Goal: Find contact information: Find contact information

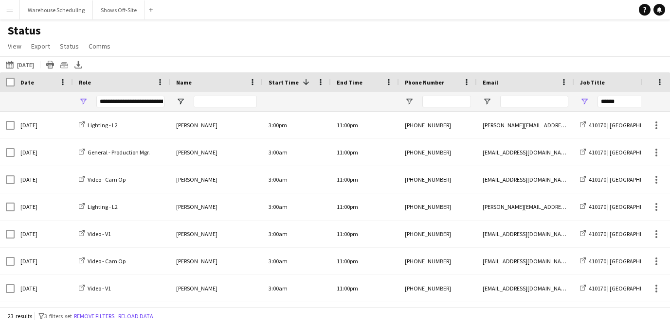
scroll to position [133, 0]
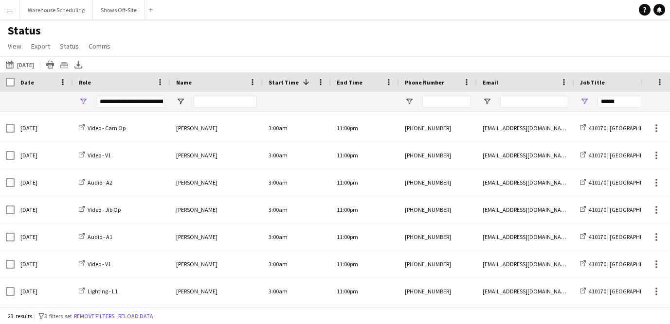
click at [7, 8] on app-icon "Menu" at bounding box center [10, 10] width 8 height 8
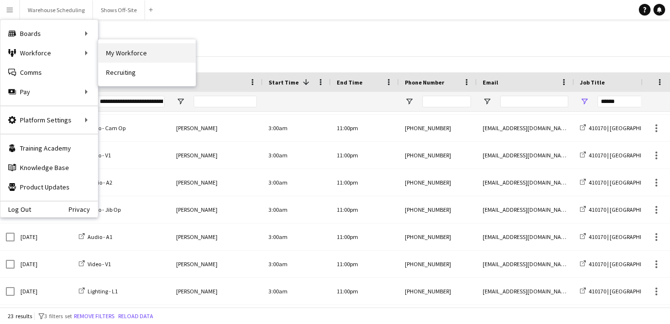
click at [171, 59] on link "My Workforce" at bounding box center [146, 52] width 97 height 19
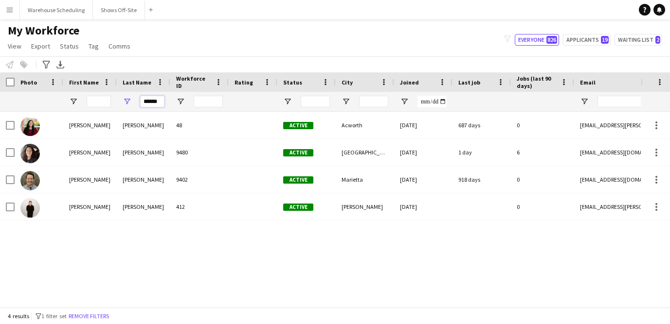
drag, startPoint x: 156, startPoint y: 100, endPoint x: 42, endPoint y: 94, distance: 113.9
click at [55, 100] on div "******" at bounding box center [527, 101] width 1054 height 19
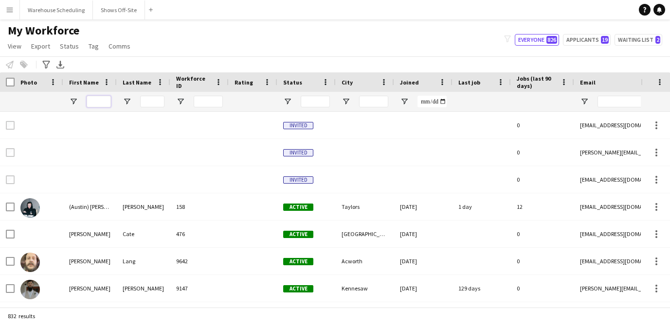
click at [99, 102] on input "First Name Filter Input" at bounding box center [99, 102] width 24 height 12
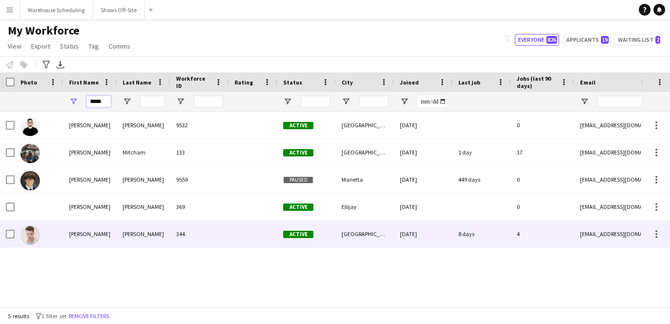
type input "*****"
click at [123, 248] on div "[PERSON_NAME] 344 Active Canton [DATE] 8 days 4 [EMAIL_ADDRESS][DOMAIN_NAME]" at bounding box center [527, 234] width 1054 height 27
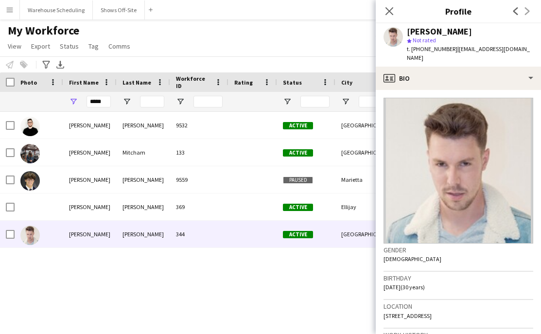
drag, startPoint x: 449, startPoint y: 50, endPoint x: 512, endPoint y: 54, distance: 62.9
click at [512, 54] on div "[PERSON_NAME] star Not rated t. [PHONE_NUMBER] | [EMAIL_ADDRESS][DOMAIN_NAME]" at bounding box center [458, 44] width 165 height 43
copy span "[EMAIL_ADDRESS][DOMAIN_NAME]"
drag, startPoint x: 408, startPoint y: 34, endPoint x: 476, endPoint y: 30, distance: 68.2
click at [476, 30] on div "[PERSON_NAME]" at bounding box center [470, 31] width 126 height 9
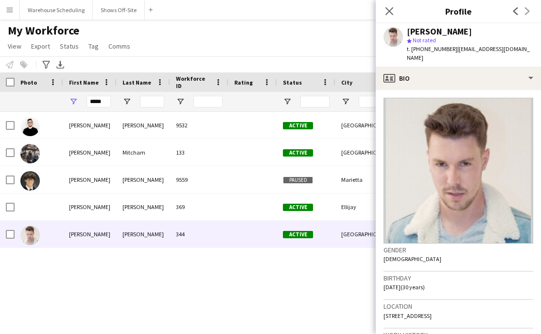
copy div "[PERSON_NAME]"
drag, startPoint x: 417, startPoint y: 49, endPoint x: 446, endPoint y: 49, distance: 29.2
click at [446, 49] on span "t. [PHONE_NUMBER]" at bounding box center [432, 48] width 51 height 7
copy span "7705976507"
